Goal: Find specific page/section: Find specific page/section

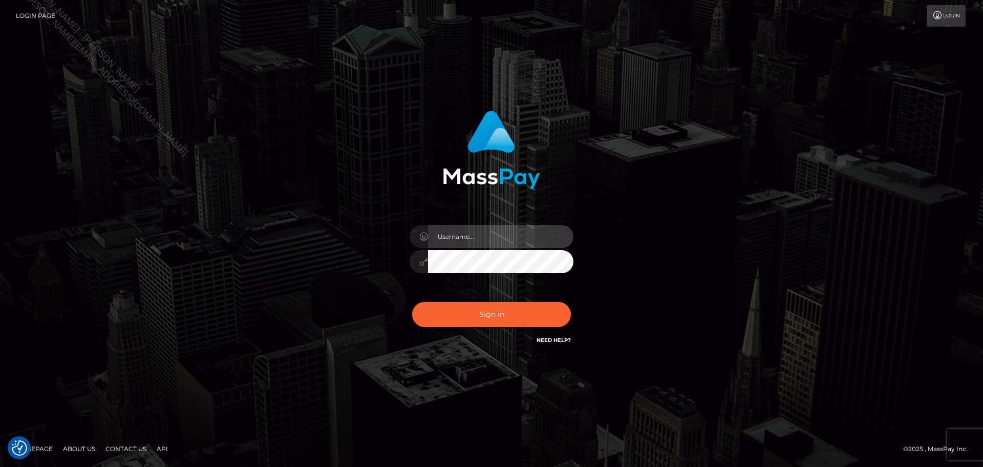
drag, startPoint x: 536, startPoint y: 226, endPoint x: 529, endPoint y: 234, distance: 10.1
click at [536, 226] on input "text" at bounding box center [500, 236] width 145 height 23
type input "[PERSON_NAME]"
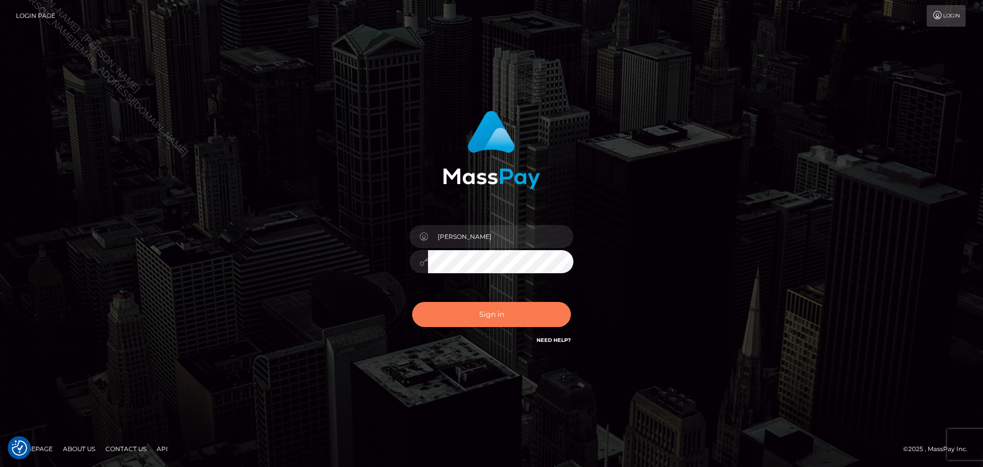
click at [499, 322] on button "Sign in" at bounding box center [491, 314] width 159 height 25
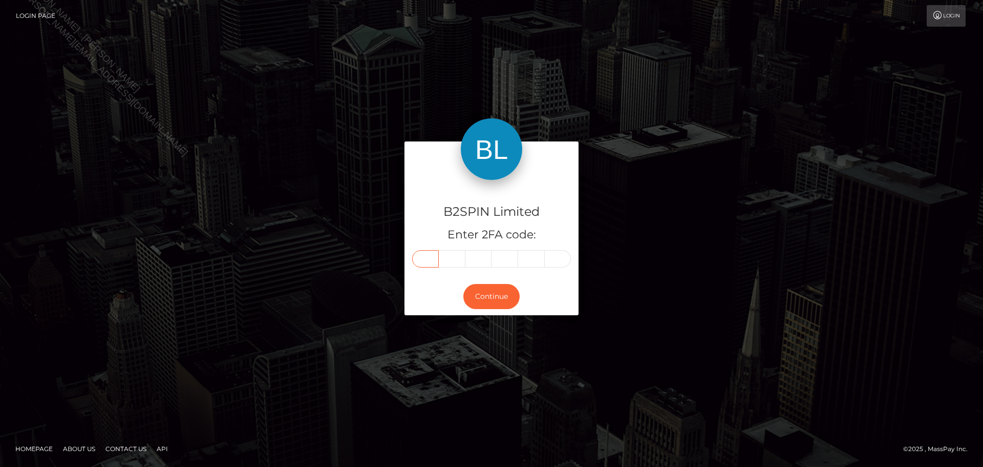
paste input "9"
type input "9"
type input "6"
type input "9"
type input "1"
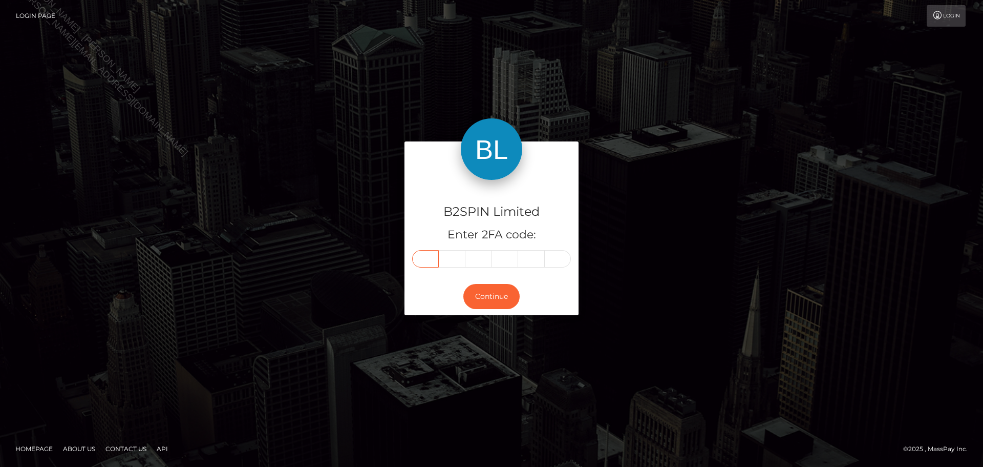
type input "5"
type input "6"
click at [495, 283] on div "Continue" at bounding box center [492, 296] width 174 height 37
click at [494, 292] on button "Continue" at bounding box center [491, 296] width 56 height 25
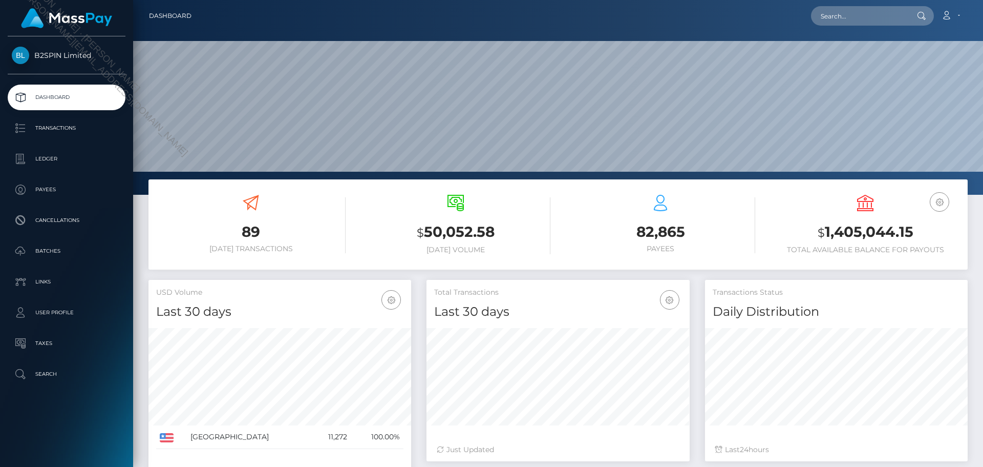
scroll to position [182, 263]
paste input "1339723322"
click at [880, 16] on input "text" at bounding box center [859, 15] width 96 height 19
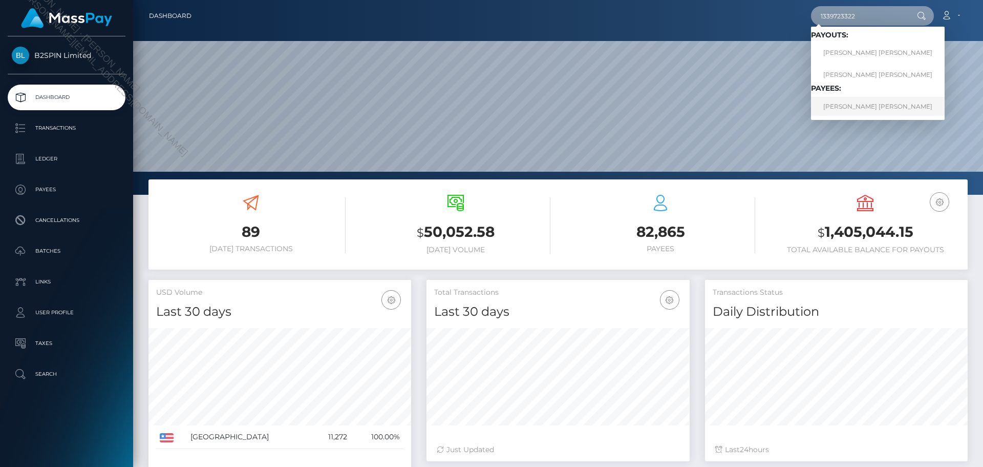
type input "1339723322"
click at [852, 106] on link "KELSEY LEE FORCONI" at bounding box center [878, 106] width 134 height 19
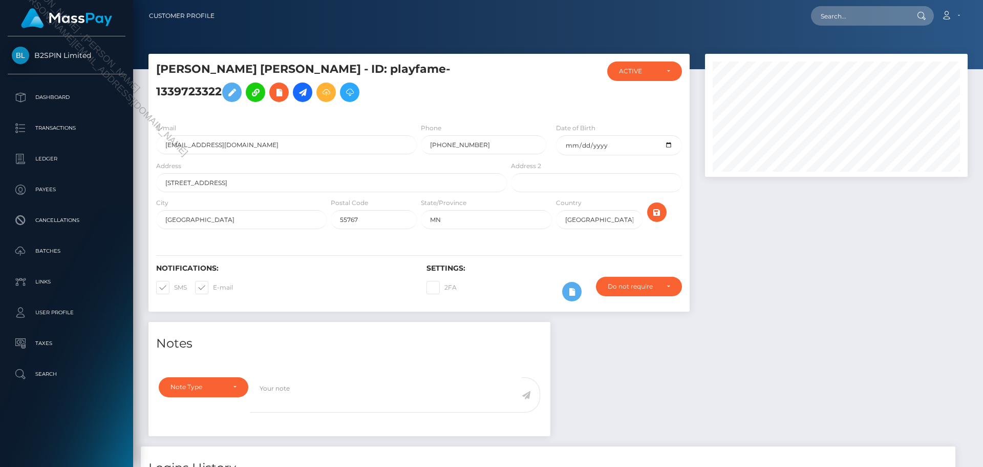
scroll to position [307, 0]
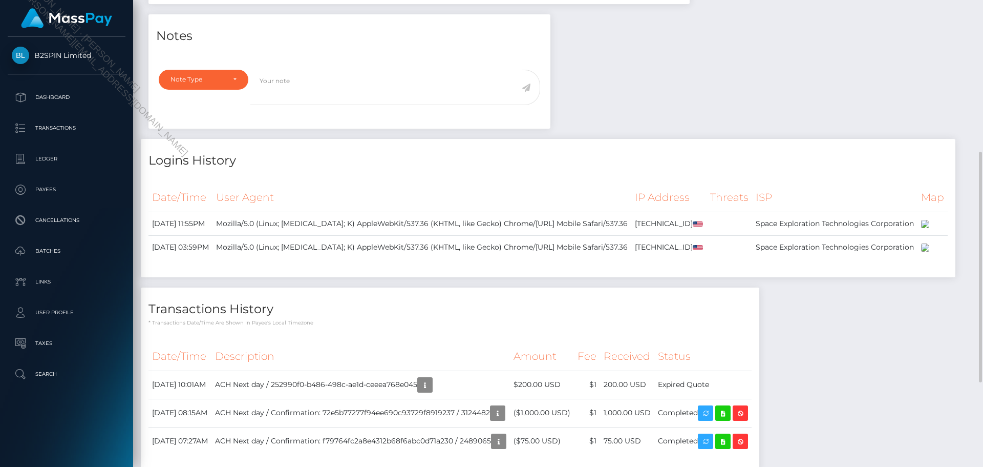
click at [805, 123] on div "Notes Note Type Compliance Clear Compliance General Note Type" at bounding box center [558, 248] width 835 height 469
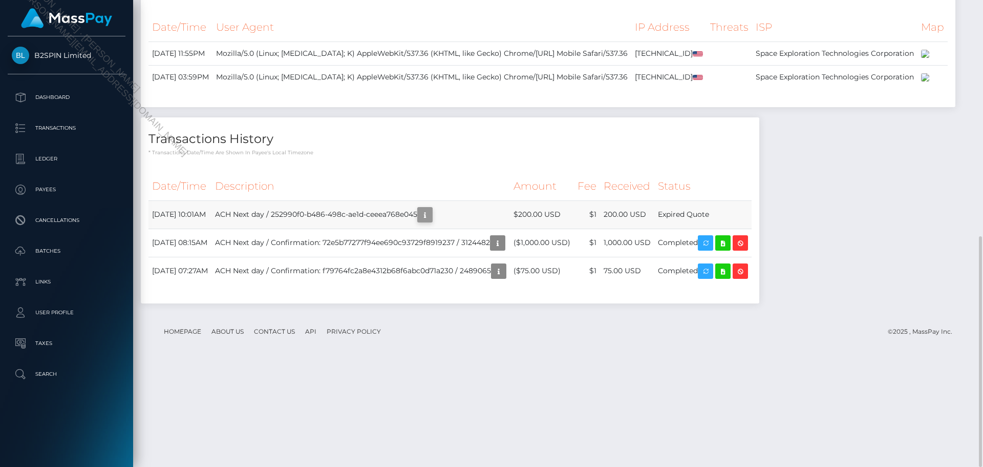
scroll to position [123, 263]
